Goal: Browse casually: Explore the website without a specific task or goal

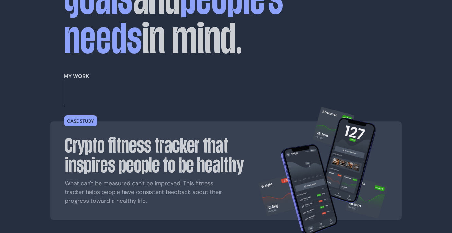
click at [246, 150] on div "Crypto fitness tracker that inspires people to be healthy What can't be measure…" at bounding box center [159, 171] width 188 height 70
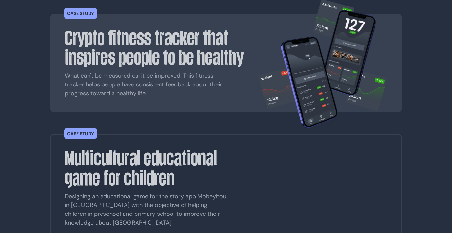
scroll to position [280, 0]
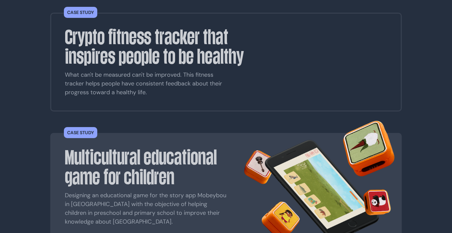
click at [255, 142] on img at bounding box center [319, 186] width 155 height 137
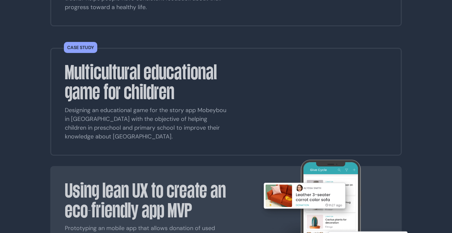
click at [255, 159] on img at bounding box center [329, 220] width 168 height 123
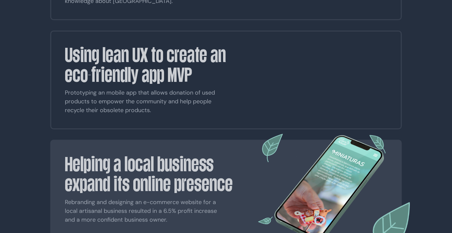
click at [255, 151] on section "Helping a local business expand its online presence Rebranding and designing an…" at bounding box center [226, 188] width 352 height 99
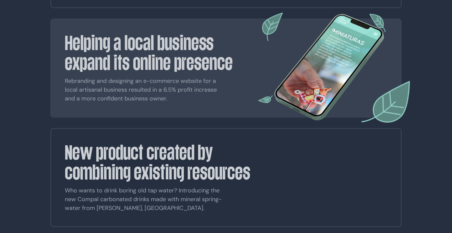
scroll to position [634, 0]
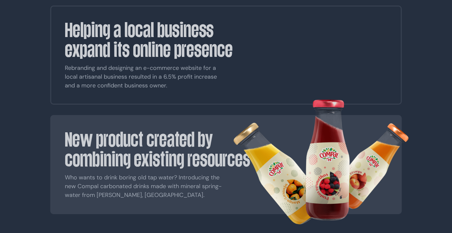
click at [272, 130] on img at bounding box center [329, 159] width 116 height 121
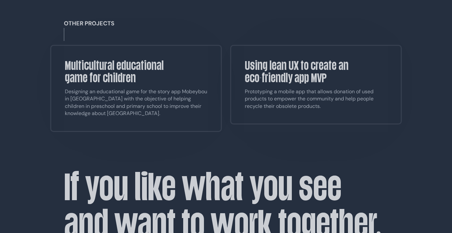
scroll to position [4536, 0]
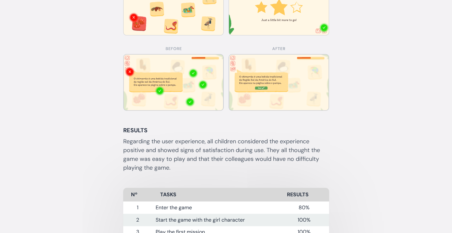
scroll to position [4258, 0]
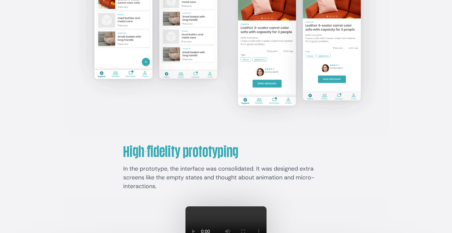
scroll to position [2708, 0]
